Goal: Information Seeking & Learning: Learn about a topic

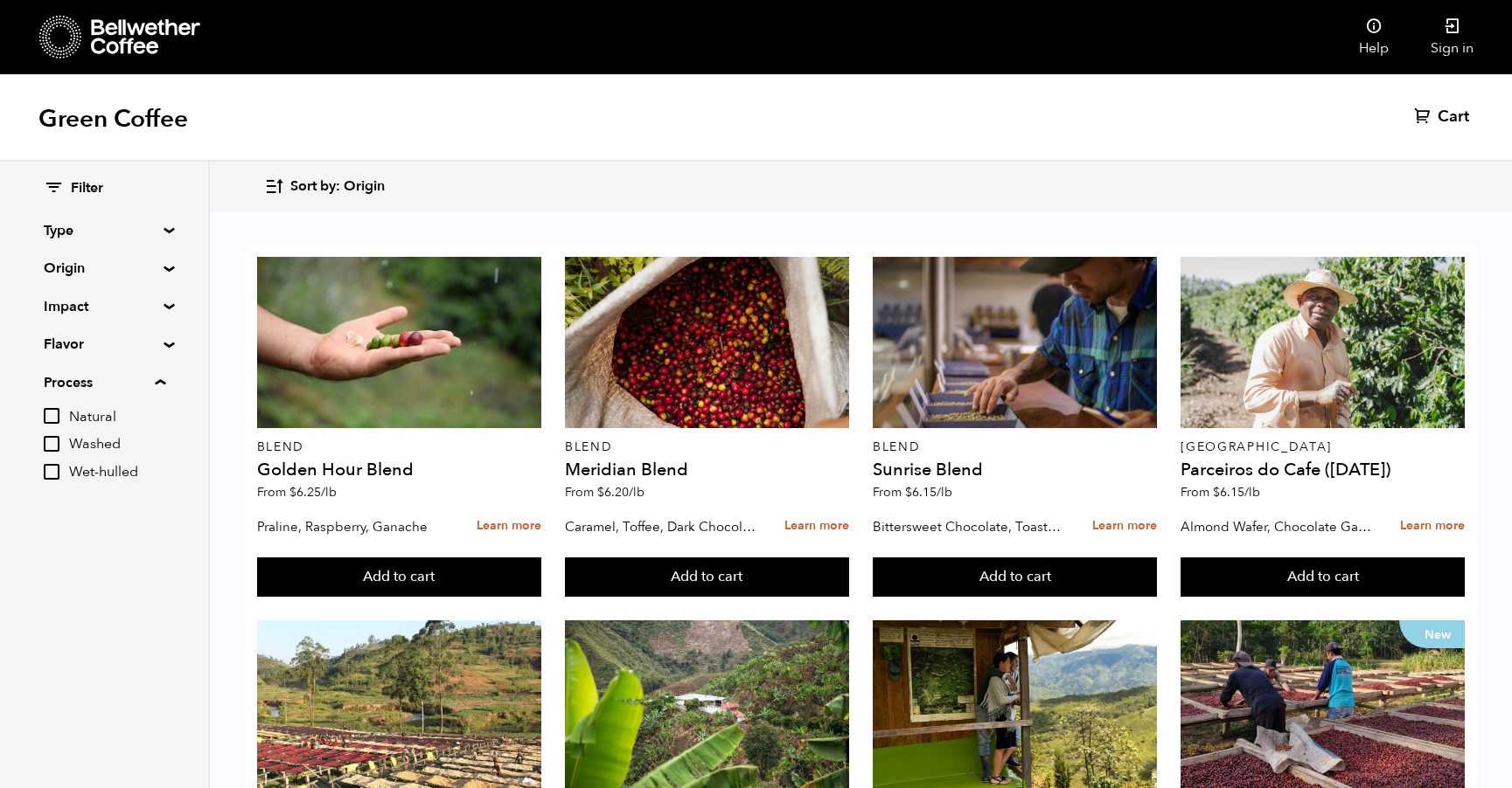
scroll to position [1683, 0]
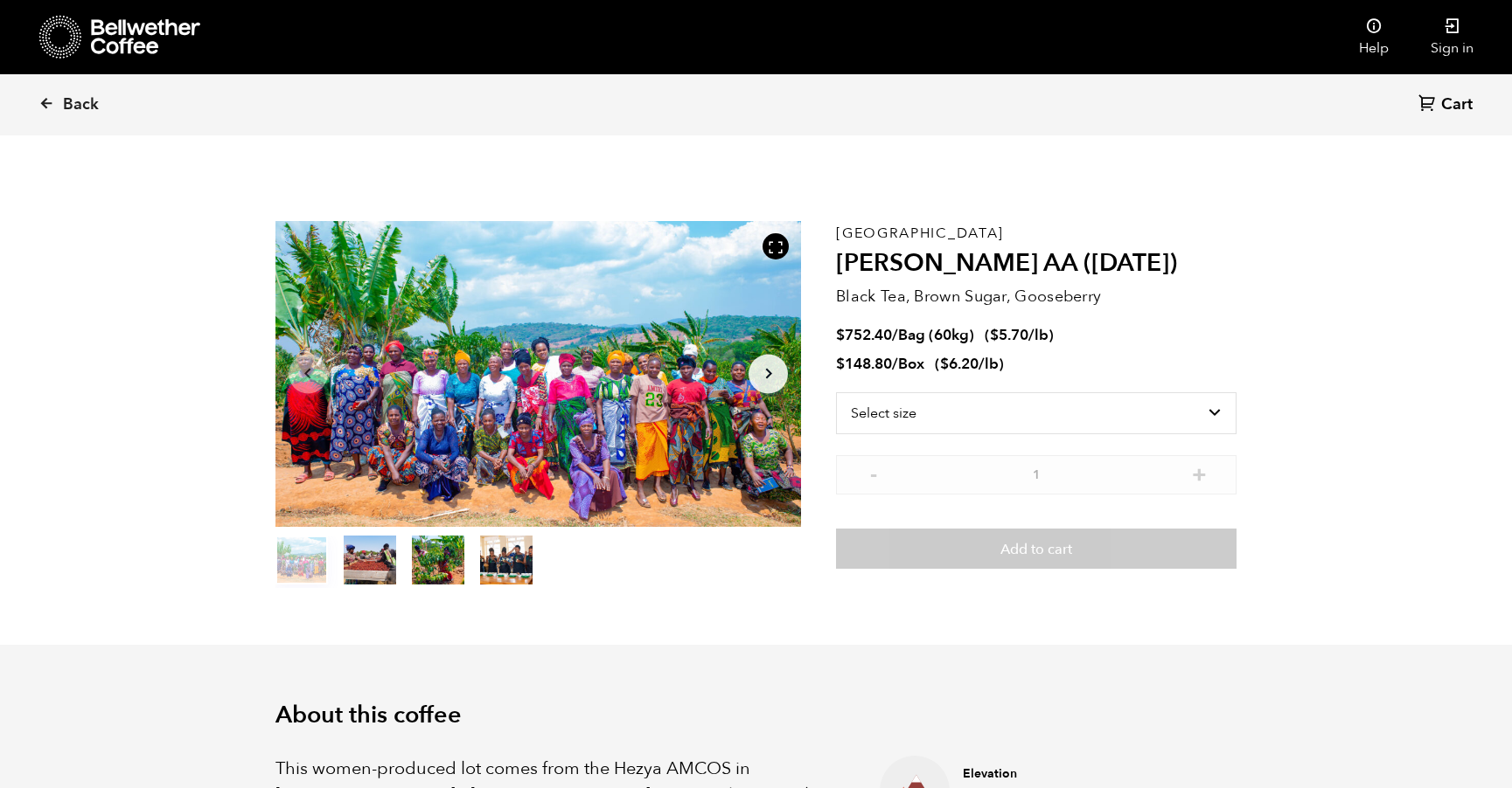
click at [768, 379] on icon "Arrow Right" at bounding box center [769, 374] width 21 height 21
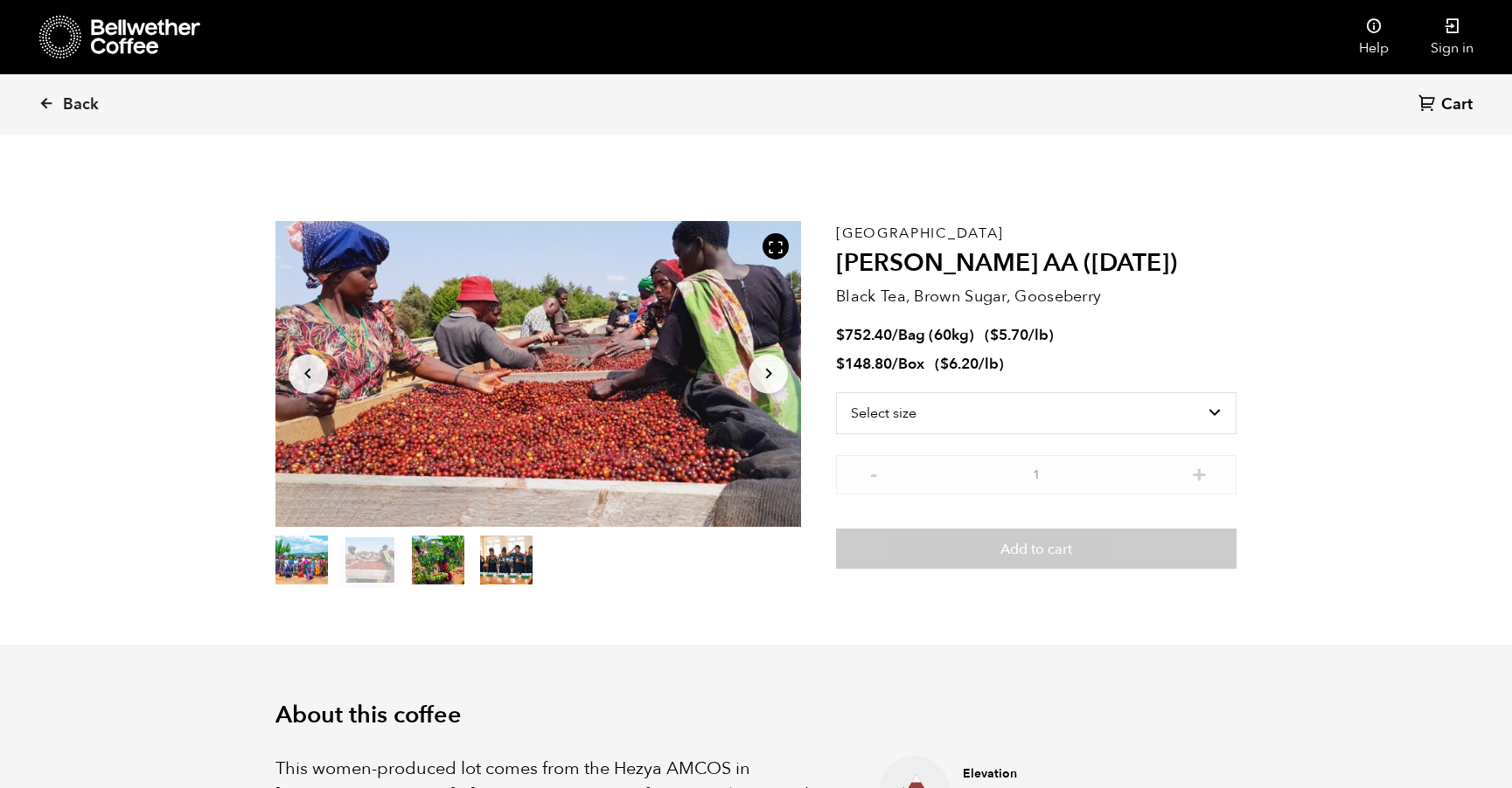
click at [768, 379] on icon "Arrow Right" at bounding box center [769, 374] width 21 height 21
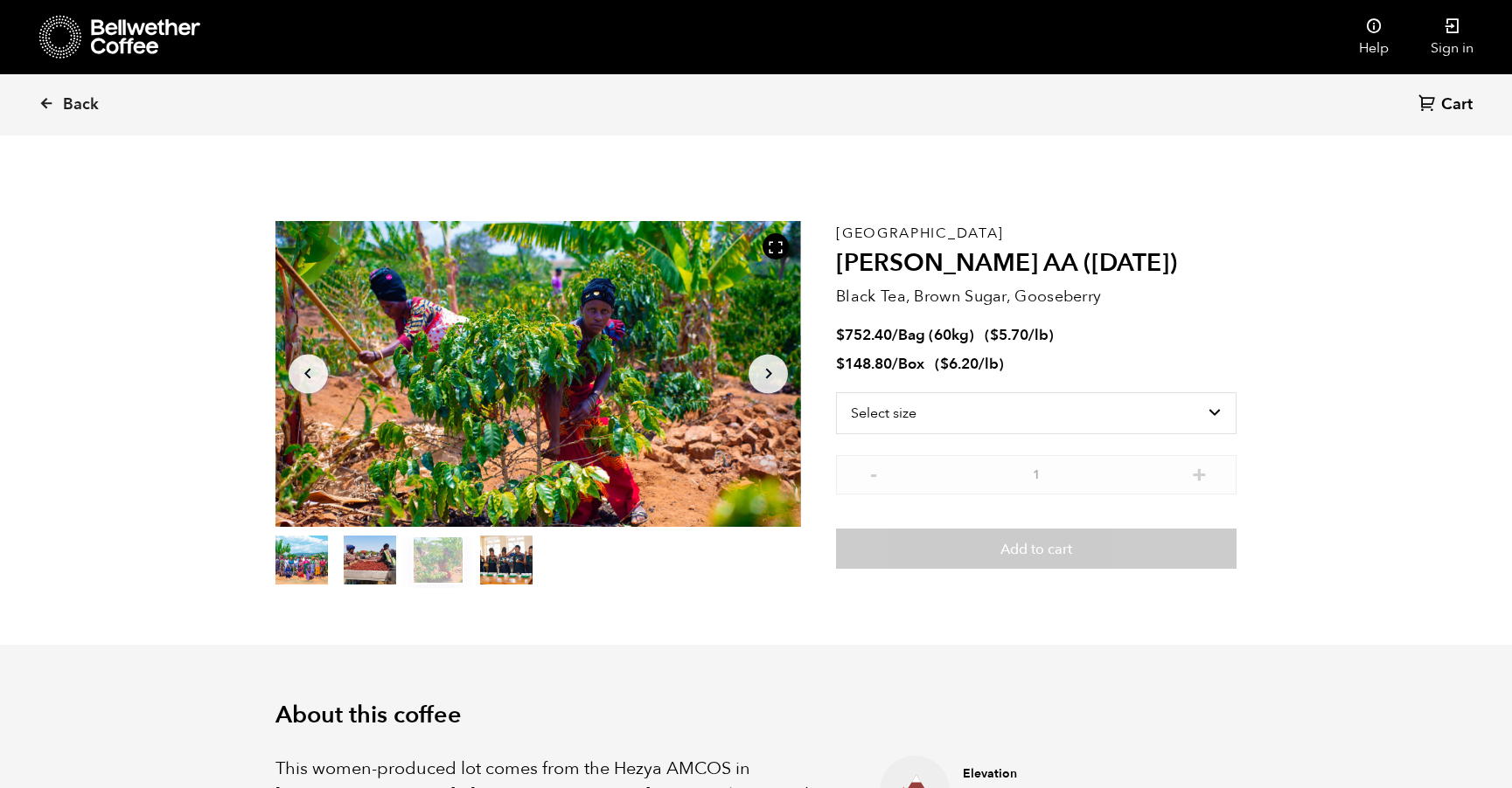
click at [768, 379] on icon "Arrow Right" at bounding box center [769, 374] width 21 height 21
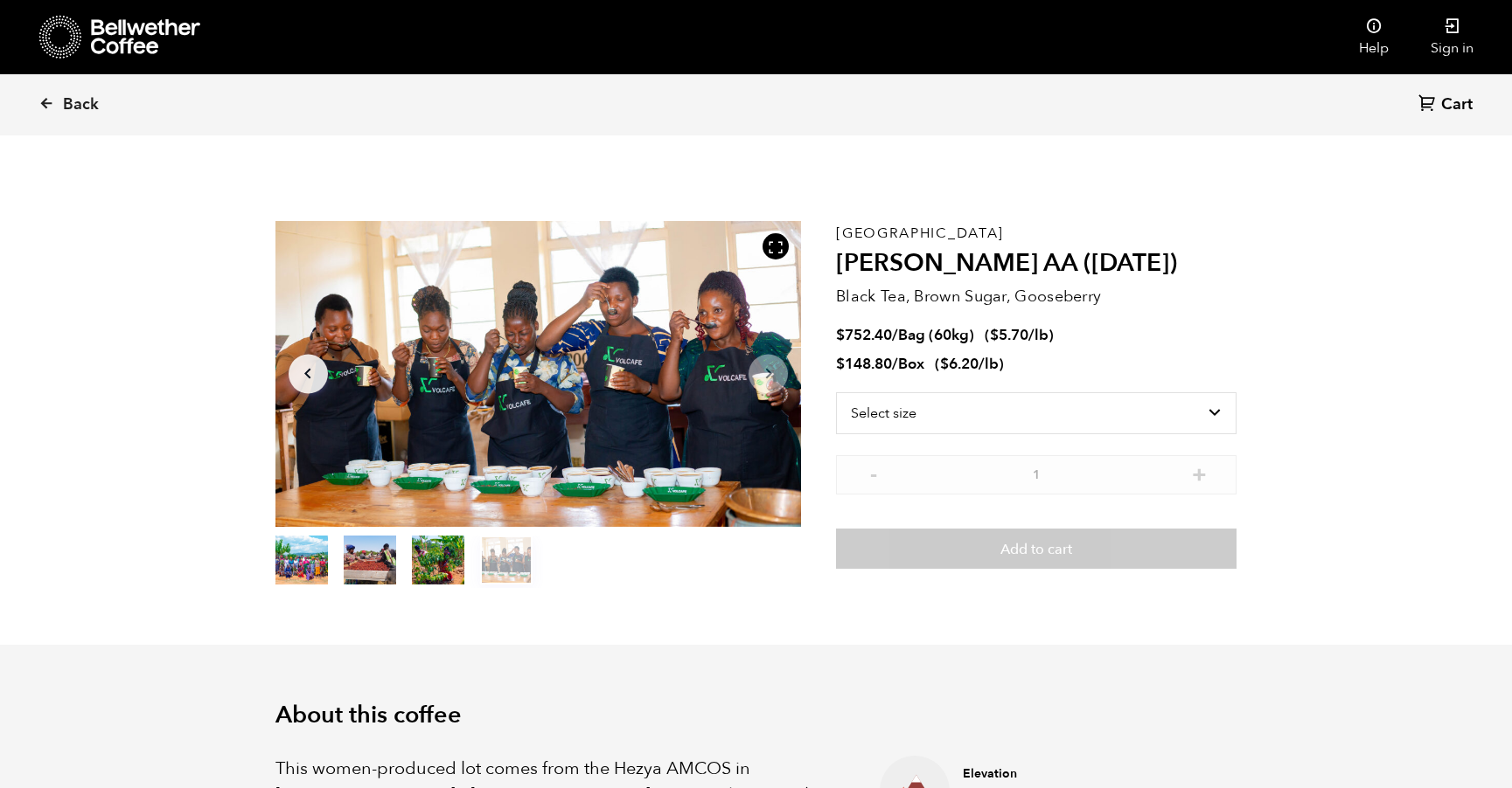
click at [768, 379] on icon "Arrow Right" at bounding box center [769, 374] width 21 height 21
click at [48, 102] on icon at bounding box center [47, 103] width 16 height 16
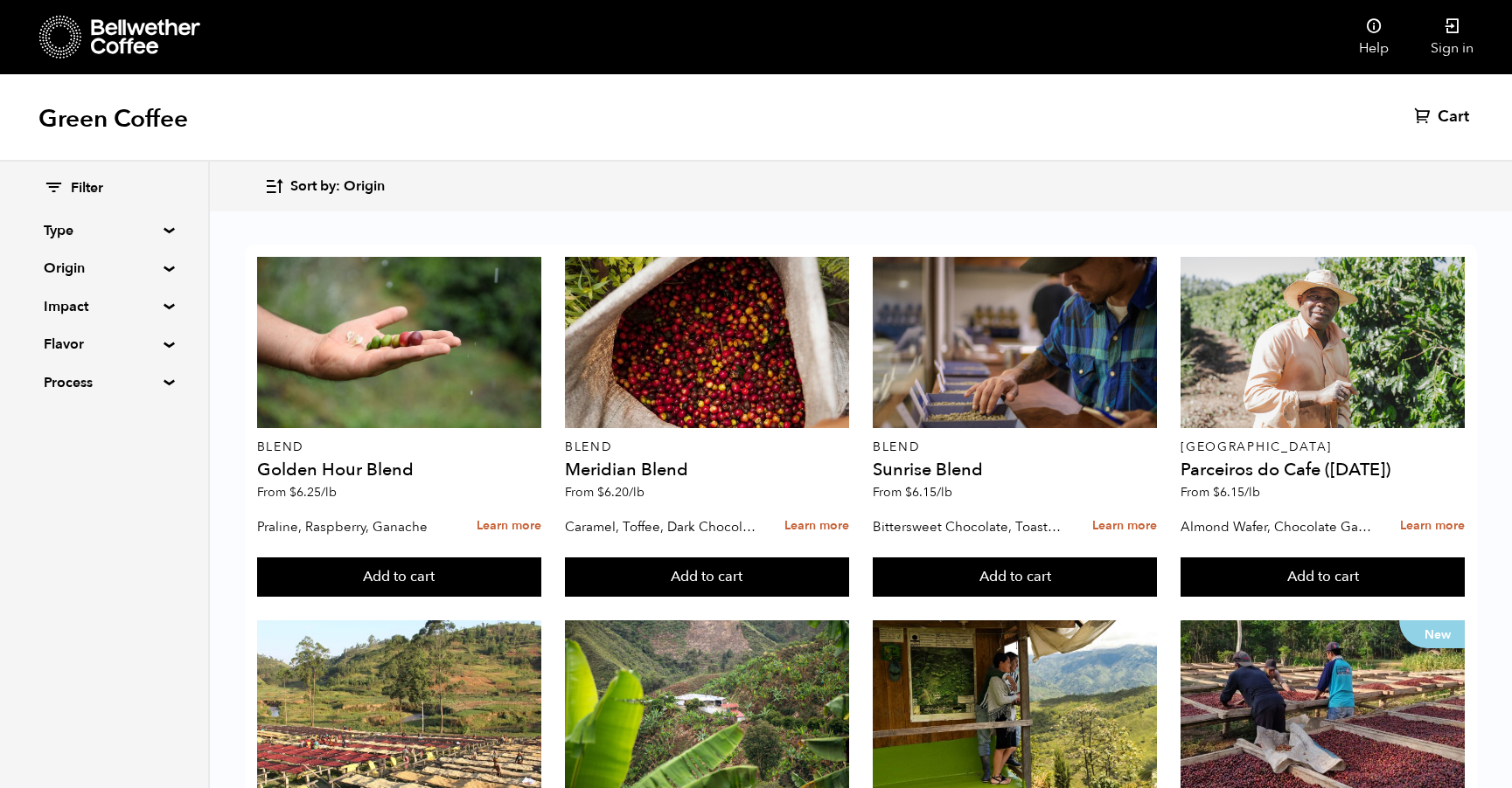
scroll to position [716, 0]
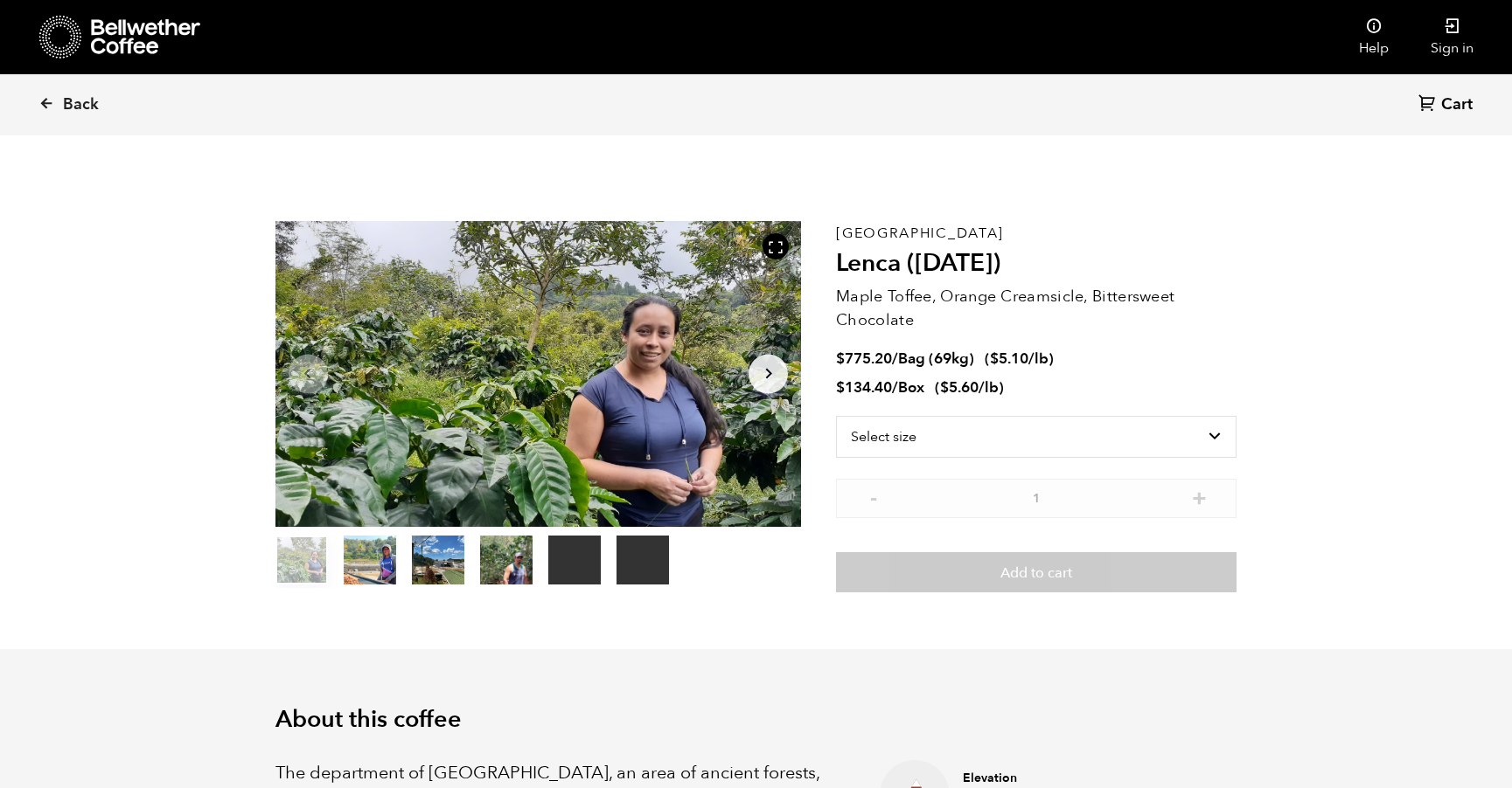
scroll to position [760, 931]
